Goal: Book appointment/travel/reservation

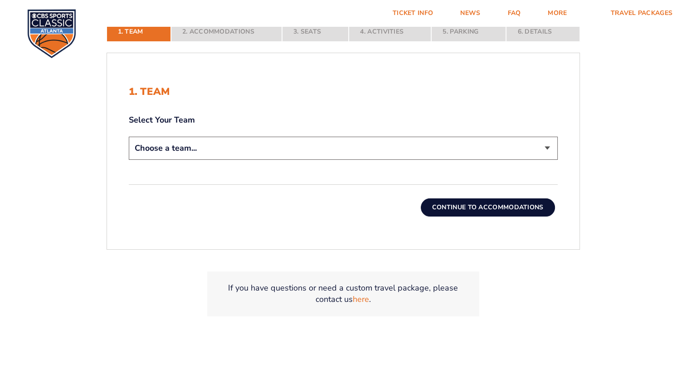
click at [546, 151] on select "Choose a team... [US_STATE] Wildcats [US_STATE] State Buckeyes [US_STATE] Tar H…" at bounding box center [343, 148] width 429 height 23
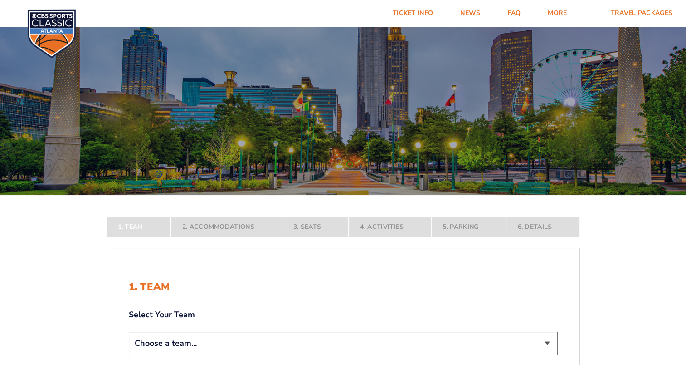
select select "20108"
click at [129, 355] on select "Choose a team... [US_STATE] Wildcats [US_STATE] State Buckeyes [US_STATE] Tar H…" at bounding box center [343, 343] width 429 height 23
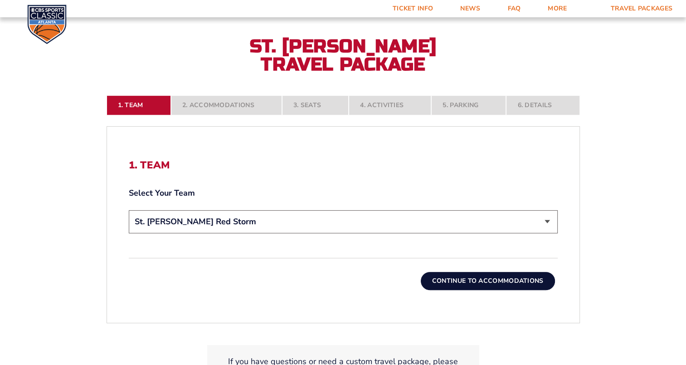
scroll to position [230, 0]
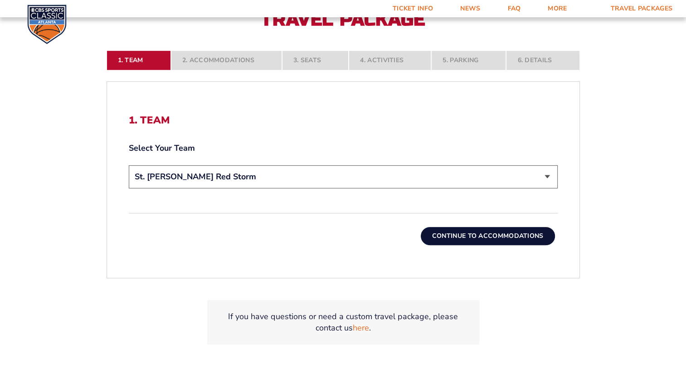
click at [537, 234] on button "Continue To Accommodations" at bounding box center [488, 236] width 134 height 18
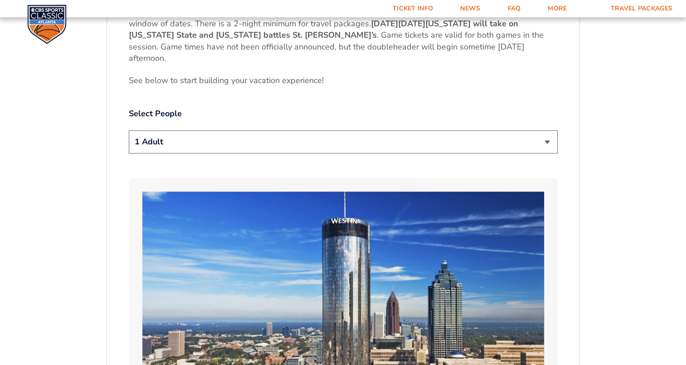
scroll to position [475, 0]
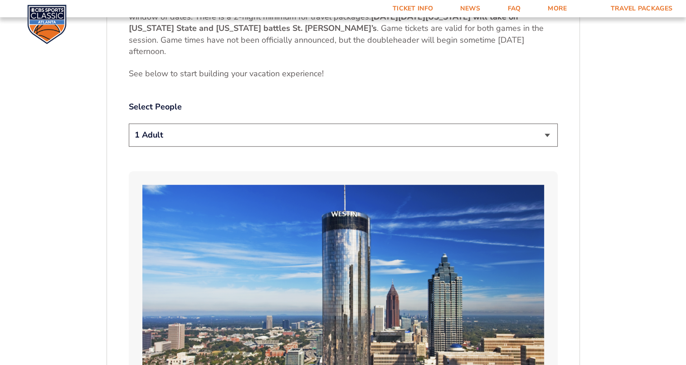
click at [546, 137] on select "1 Adult 2 Adults 3 Adults 4 Adults 2 Adults + 1 Child 2 Adults + 2 Children 2 A…" at bounding box center [343, 134] width 429 height 23
select select "3 Adults"
click at [129, 123] on select "1 Adult 2 Adults 3 Adults 4 Adults 2 Adults + 1 Child 2 Adults + 2 Children 2 A…" at bounding box center [343, 134] width 429 height 23
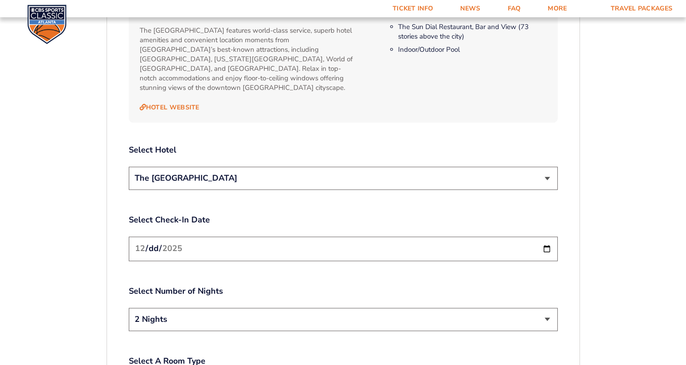
scroll to position [1009, 0]
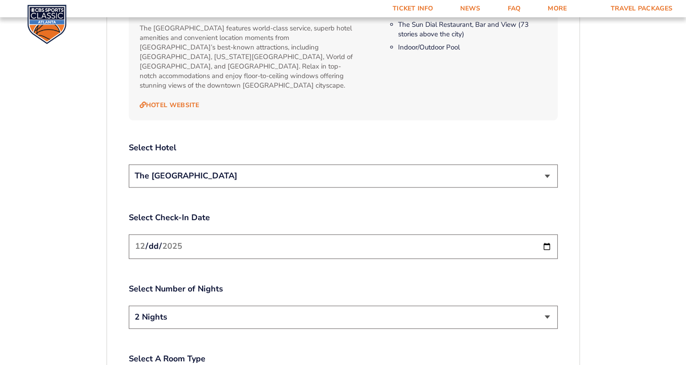
click at [555, 173] on select "The [GEOGRAPHIC_DATA]" at bounding box center [343, 175] width 429 height 23
click at [547, 239] on input "[DATE]" at bounding box center [343, 246] width 429 height 24
click at [594, 233] on div "1. Team 2. Accommodations 3. Seats 4. Activities 5. Parking 6. Details 1. Team …" at bounding box center [343, 81] width 517 height 1663
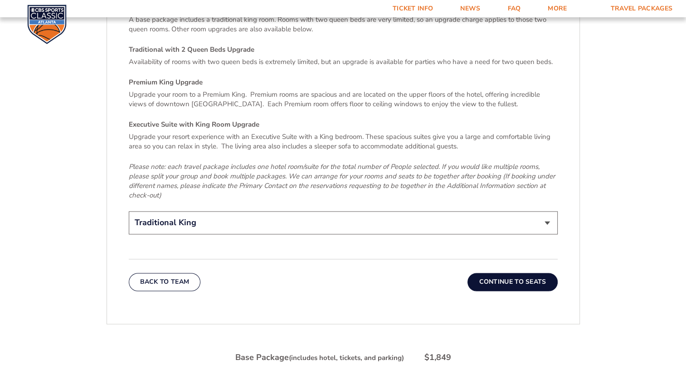
scroll to position [1381, 0]
click at [547, 211] on select "Traditional King Traditional with 2 Queen Beds Upgrade (+$45 per night) Premium…" at bounding box center [343, 222] width 429 height 23
select select "Traditional with 2 Queen Beds Upgrade"
click at [129, 211] on select "Traditional King Traditional with 2 Queen Beds Upgrade (+$45 per night) Premium…" at bounding box center [343, 222] width 429 height 23
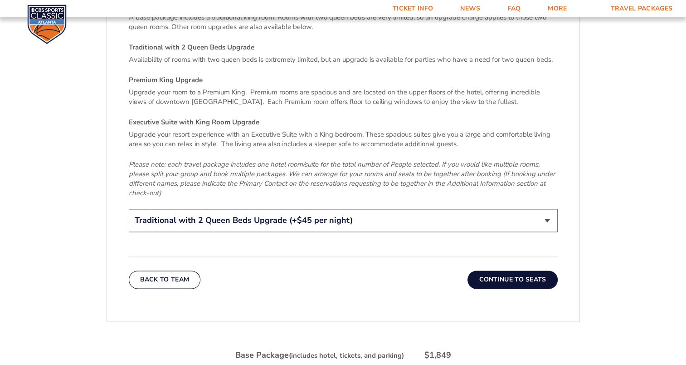
scroll to position [1379, 0]
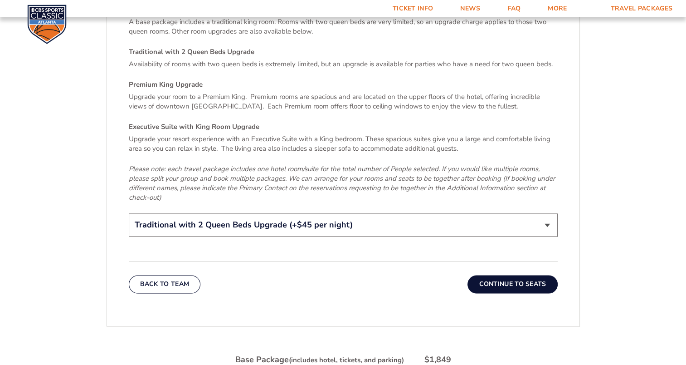
click at [512, 275] on button "Continue To Seats" at bounding box center [513, 284] width 90 height 18
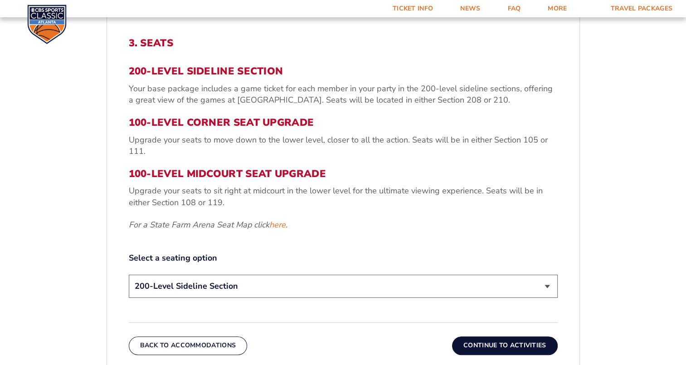
scroll to position [308, 0]
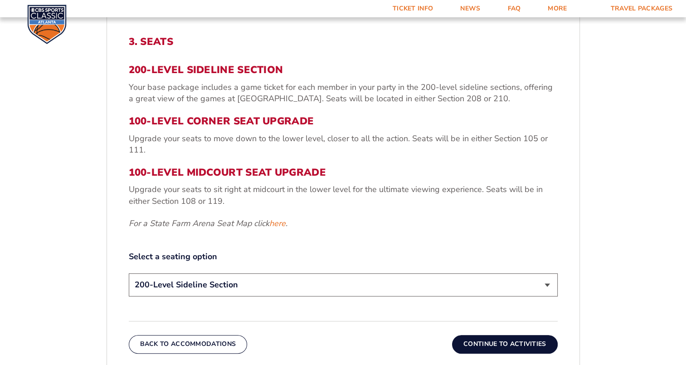
click at [539, 287] on select "200-Level Sideline Section 100-Level Corner Seat Upgrade (+$120 per person) 100…" at bounding box center [343, 284] width 429 height 23
click at [593, 228] on div "1. Team 2. Accommodations 3. Seats 4. Activities 5. Parking 6. Details 1. Team …" at bounding box center [343, 276] width 517 height 652
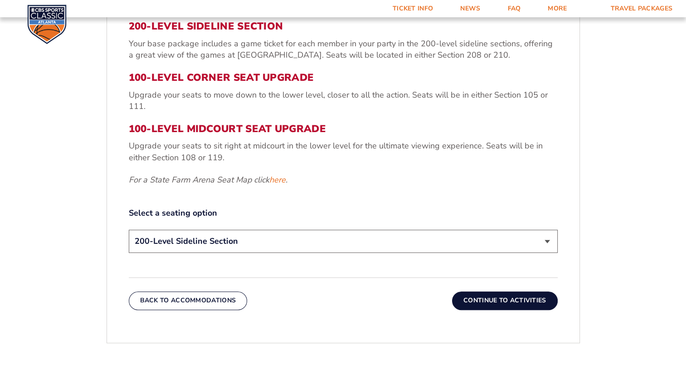
scroll to position [356, 0]
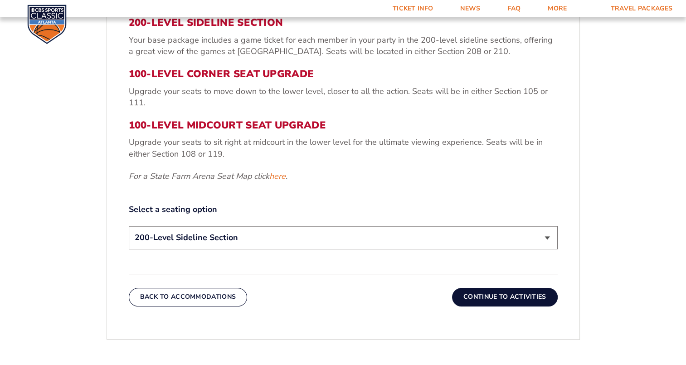
click at [519, 294] on button "Continue To Activities" at bounding box center [505, 297] width 106 height 18
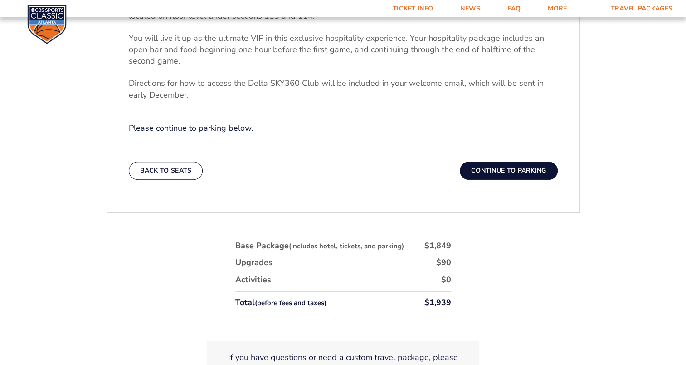
scroll to position [364, 0]
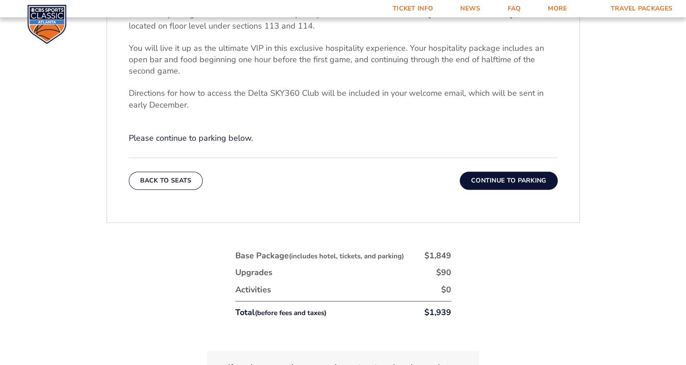
click at [504, 185] on button "Continue To Parking" at bounding box center [509, 180] width 98 height 18
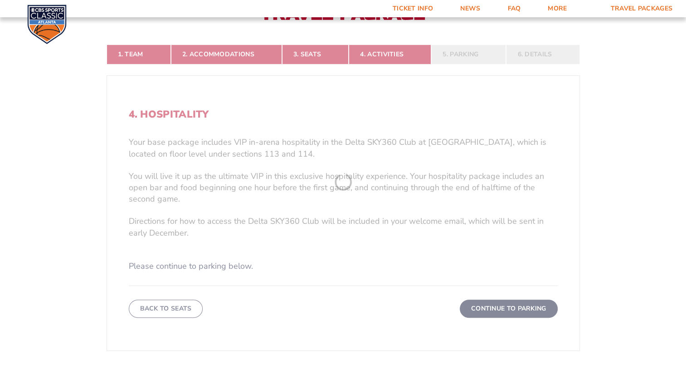
scroll to position [172, 0]
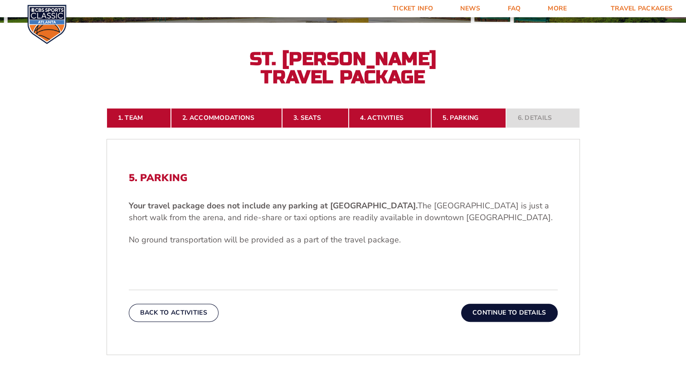
click at [503, 316] on button "Continue To Details" at bounding box center [509, 312] width 97 height 18
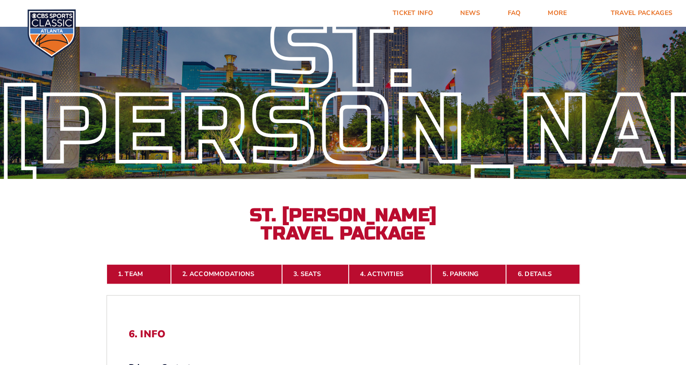
scroll to position [13, 0]
